Goal: Task Accomplishment & Management: Complete application form

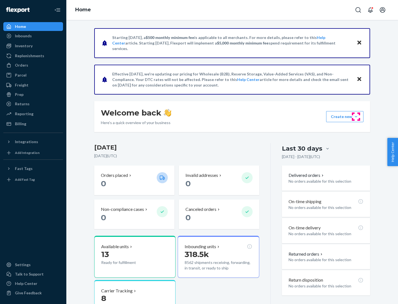
click at [356, 117] on button "Create new Create new inbound Create new order Create new product" at bounding box center [344, 116] width 37 height 11
click at [33, 36] on div "Inbounds" at bounding box center [33, 36] width 59 height 8
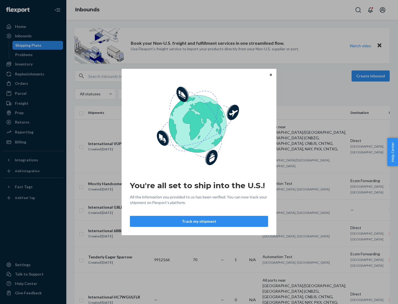
click at [270, 75] on icon "Close" at bounding box center [271, 74] width 2 height 2
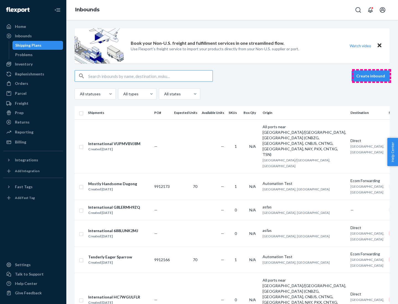
click at [371, 76] on button "Create inbound" at bounding box center [370, 75] width 38 height 11
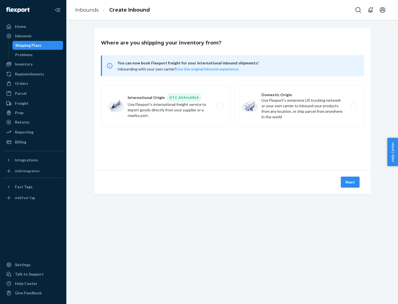
click at [299, 106] on label "Domestic Origin Use Flexport’s extensive US trucking network or your own carrie…" at bounding box center [299, 105] width 129 height 41
click at [353, 106] on input "Domestic Origin Use Flexport’s extensive US trucking network or your own carrie…" at bounding box center [355, 106] width 4 height 4
radio input "true"
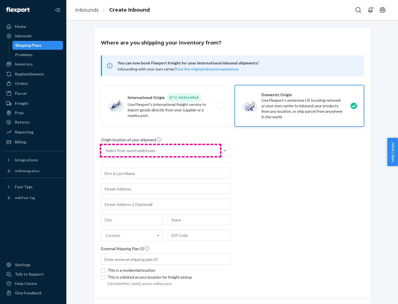
click at [161, 151] on div "Select from saved addresses" at bounding box center [160, 150] width 119 height 11
click at [106, 151] on input "Select from saved addresses" at bounding box center [106, 151] width 1 height 6
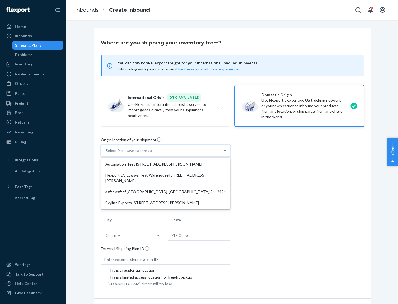
scroll to position [2, 0]
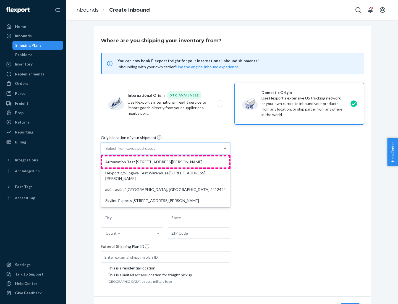
click at [166, 162] on div "Automation Test [STREET_ADDRESS][PERSON_NAME]" at bounding box center [165, 161] width 127 height 11
click at [106, 151] on input "option Automation Test [STREET_ADDRESS][PERSON_NAME] focused, 1 of 4. 4 results…" at bounding box center [106, 149] width 1 height 6
type input "Automation Test"
type input "9th Floor"
type input "[GEOGRAPHIC_DATA]"
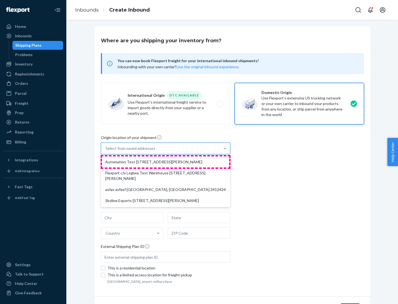
type input "CA"
type input "94104"
type input "[STREET_ADDRESS][PERSON_NAME]"
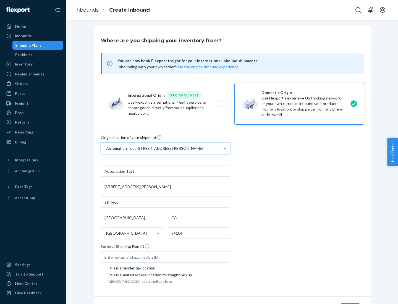
scroll to position [32, 0]
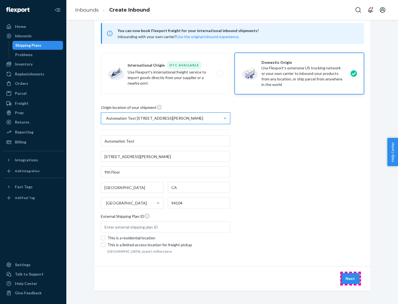
click at [350, 279] on button "Next" at bounding box center [350, 278] width 19 height 11
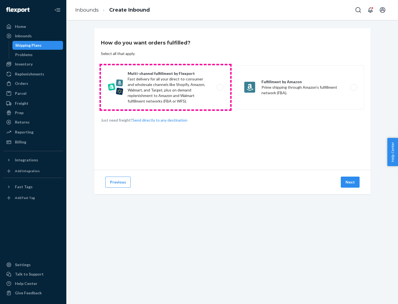
click at [166, 87] on label "Multi-channel fulfillment by Flexport Fast delivery for all your direct-to-cons…" at bounding box center [165, 87] width 129 height 44
click at [220, 87] on input "Multi-channel fulfillment by Flexport Fast delivery for all your direct-to-cons…" at bounding box center [222, 88] width 4 height 4
radio input "true"
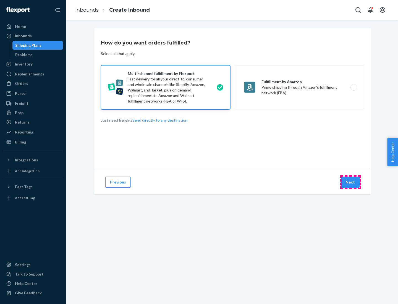
click at [350, 182] on button "Next" at bounding box center [350, 182] width 19 height 11
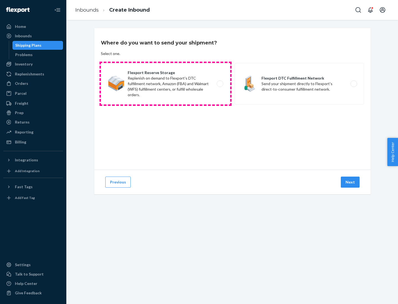
click at [166, 84] on label "Flexport Reserve Storage Replenish on demand to Flexport's DTC fulfillment netw…" at bounding box center [165, 83] width 129 height 41
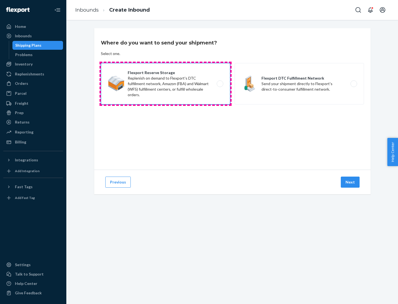
click at [220, 84] on input "Flexport Reserve Storage Replenish on demand to Flexport's DTC fulfillment netw…" at bounding box center [222, 84] width 4 height 4
radio input "true"
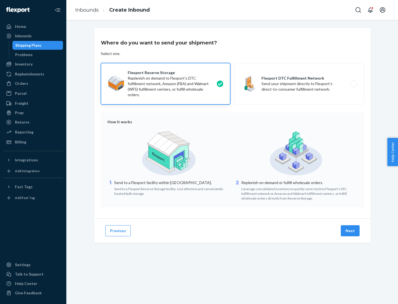
click at [350, 231] on button "Next" at bounding box center [350, 230] width 19 height 11
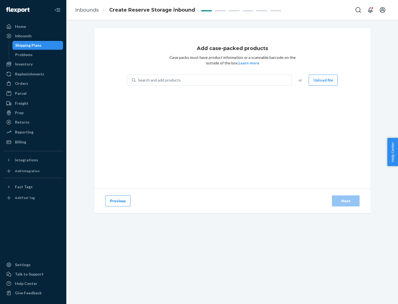
click at [214, 80] on div "Search and add products" at bounding box center [214, 80] width 156 height 10
click at [138, 80] on input "Search and add products" at bounding box center [138, 80] width 1 height 6
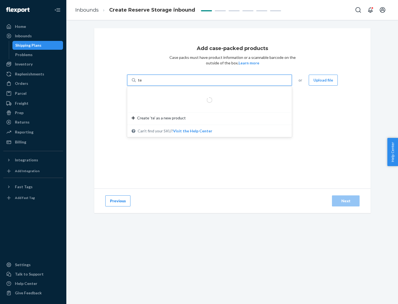
type input "test-syn"
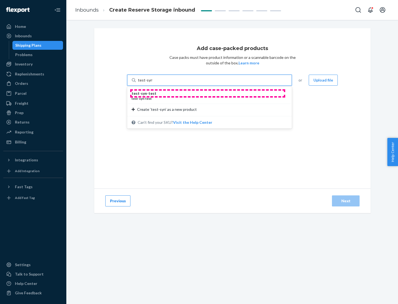
click at [208, 93] on div "test - syn - test" at bounding box center [207, 94] width 151 height 6
click at [152, 83] on input "test-syn" at bounding box center [145, 80] width 14 height 6
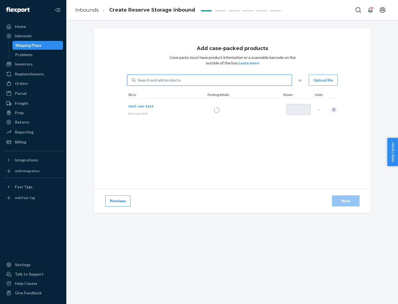
type input "1"
click at [346, 201] on div "Next" at bounding box center [346, 201] width 18 height 6
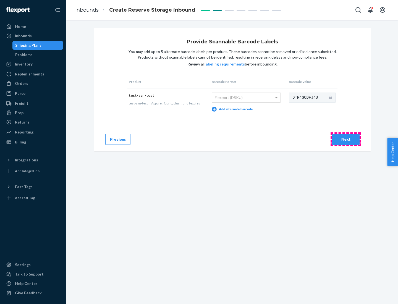
click at [346, 139] on div "Next" at bounding box center [346, 139] width 18 height 6
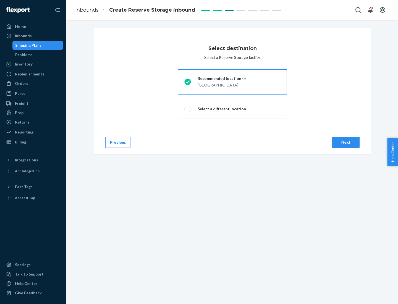
click at [346, 142] on div "Next" at bounding box center [346, 143] width 18 height 6
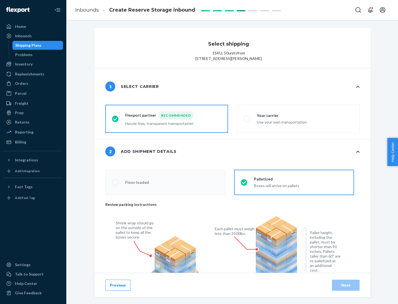
radio input "false"
type input "1"
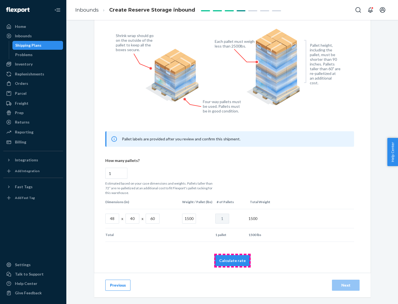
click at [232, 260] on button "Calculate rate" at bounding box center [232, 260] width 36 height 11
radio input "false"
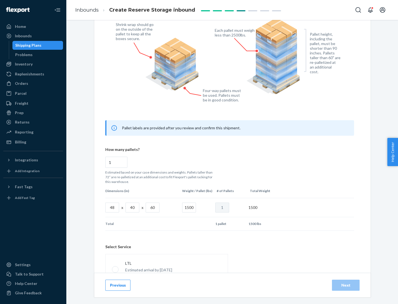
scroll to position [244, 0]
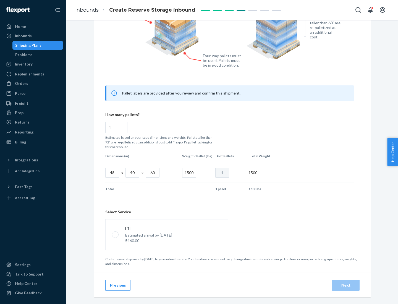
click at [166, 234] on p "Estimated arrival by [DATE]" at bounding box center [148, 235] width 47 height 6
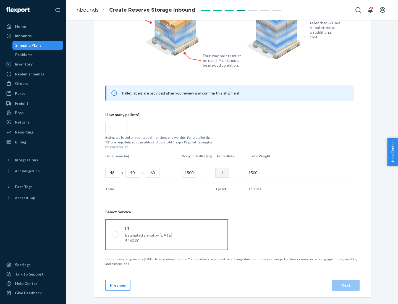
click at [115, 234] on input "LTL Estimated arrival by [DATE] $460.00" at bounding box center [114, 235] width 4 height 4
radio input "true"
radio input "false"
click at [346, 285] on div "Next" at bounding box center [346, 285] width 18 height 6
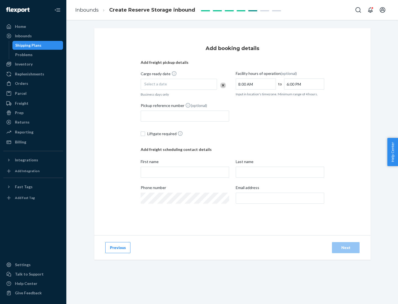
click at [179, 84] on div "Select a date" at bounding box center [179, 84] width 76 height 11
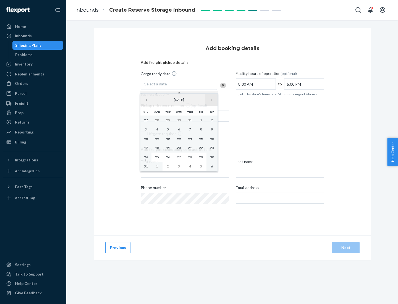
click at [211, 100] on button "›" at bounding box center [211, 100] width 12 height 12
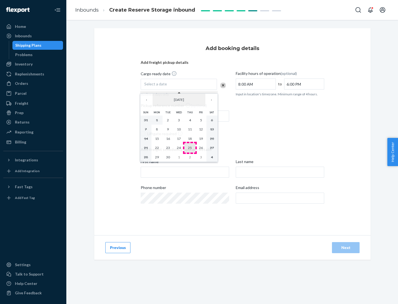
click at [190, 148] on abbr "25" at bounding box center [190, 148] width 4 height 4
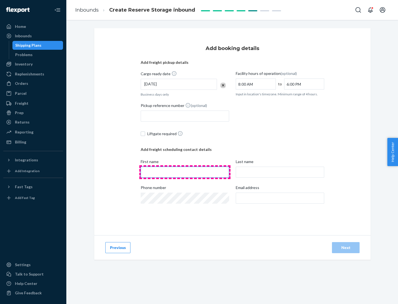
click at [185, 172] on input "First name" at bounding box center [185, 172] width 88 height 11
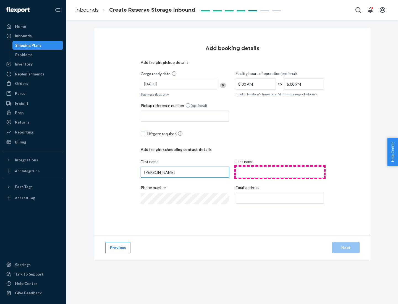
type input "[PERSON_NAME]"
click at [280, 172] on input "Last name" at bounding box center [280, 172] width 88 height 11
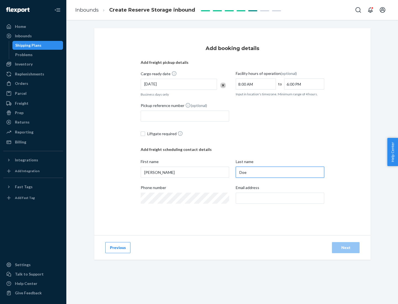
type input "Doe"
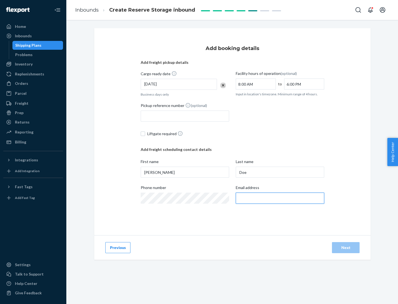
click at [280, 198] on input "Email address" at bounding box center [280, 198] width 88 height 11
type input "[EMAIL_ADDRESS][DOMAIN_NAME]"
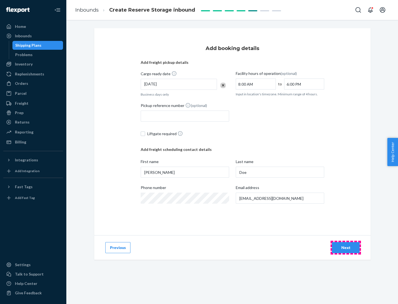
click at [346, 248] on div "Next" at bounding box center [346, 248] width 18 height 6
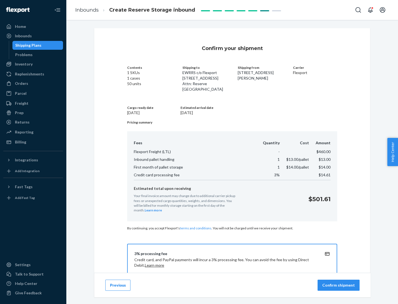
scroll to position [80, 0]
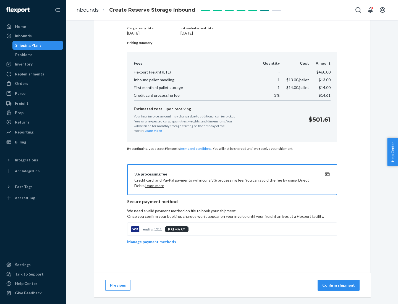
click at [339, 285] on p "Confirm shipment" at bounding box center [338, 285] width 33 height 6
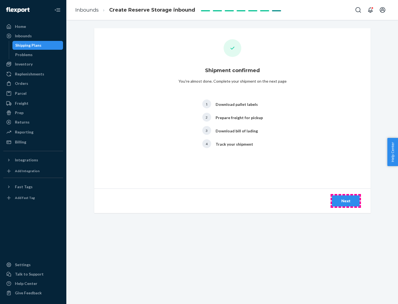
click at [346, 201] on div "Next" at bounding box center [346, 201] width 18 height 6
